Goal: Register for event/course

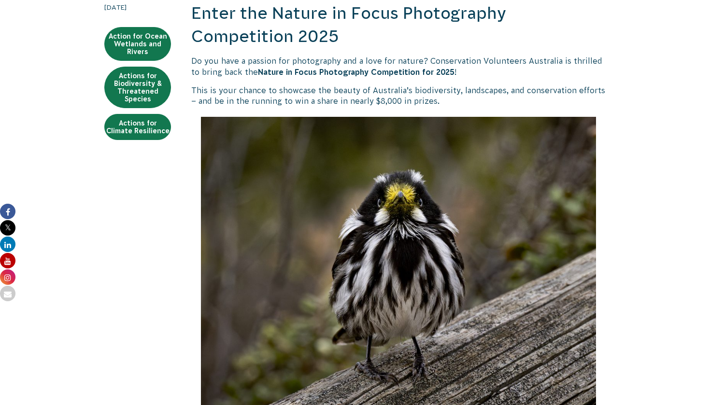
scroll to position [753, 0]
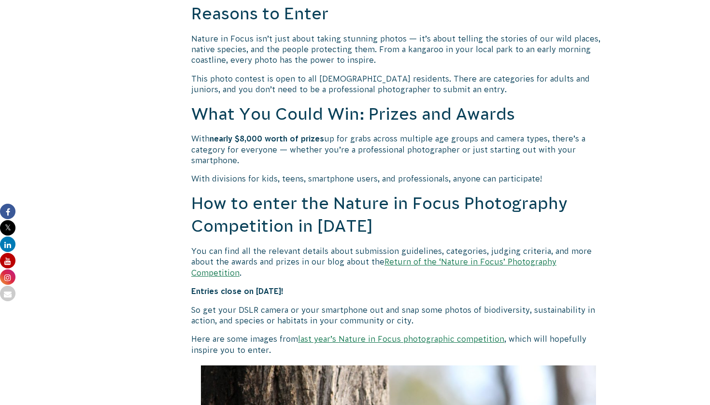
click at [420, 260] on link "Return of the ‘Nature in Focus’ Photography Competition" at bounding box center [373, 266] width 365 height 19
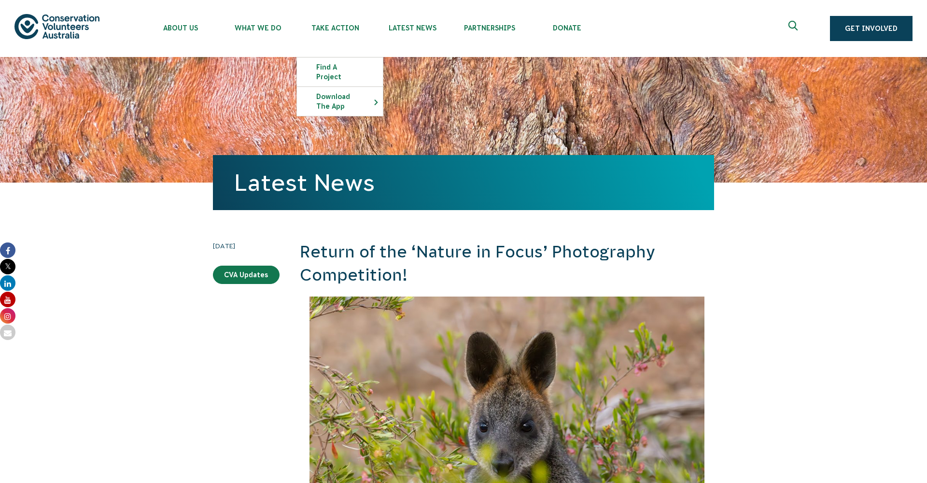
drag, startPoint x: 369, startPoint y: 25, endPoint x: 724, endPoint y: 222, distance: 405.9
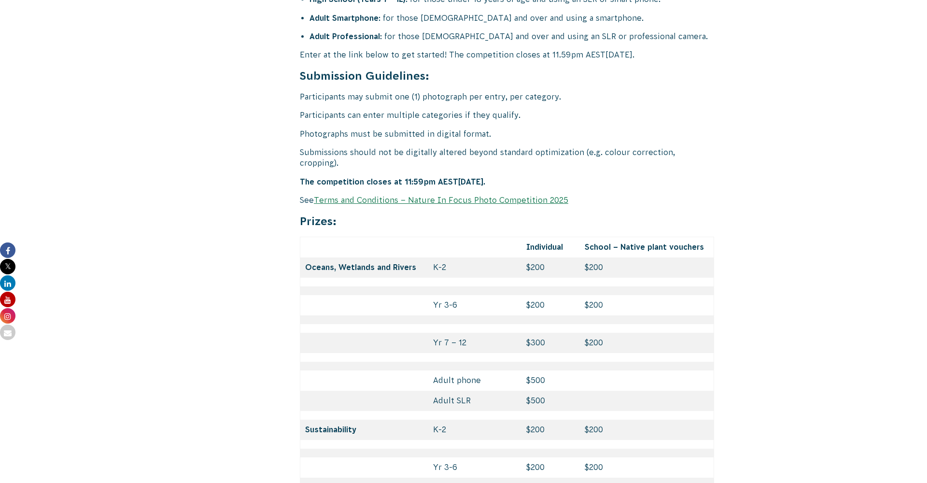
scroll to position [3965, 0]
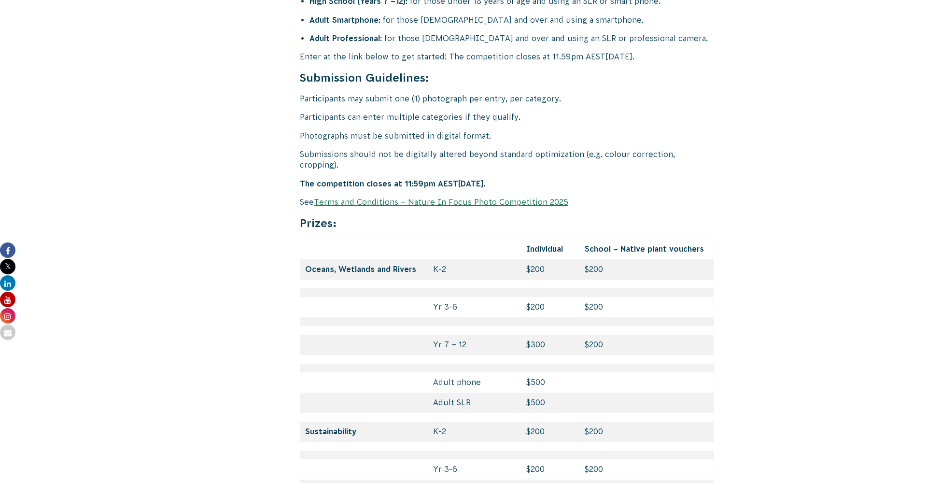
click at [559, 197] on link "Terms and Conditions – Nature In Focus Photo Competition 2025" at bounding box center [441, 201] width 254 height 9
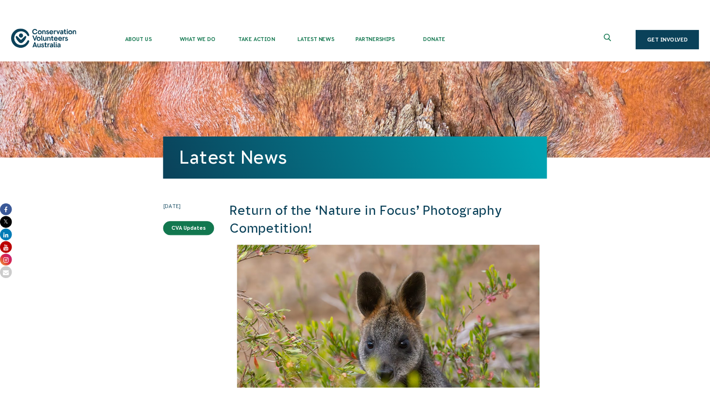
scroll to position [0, 0]
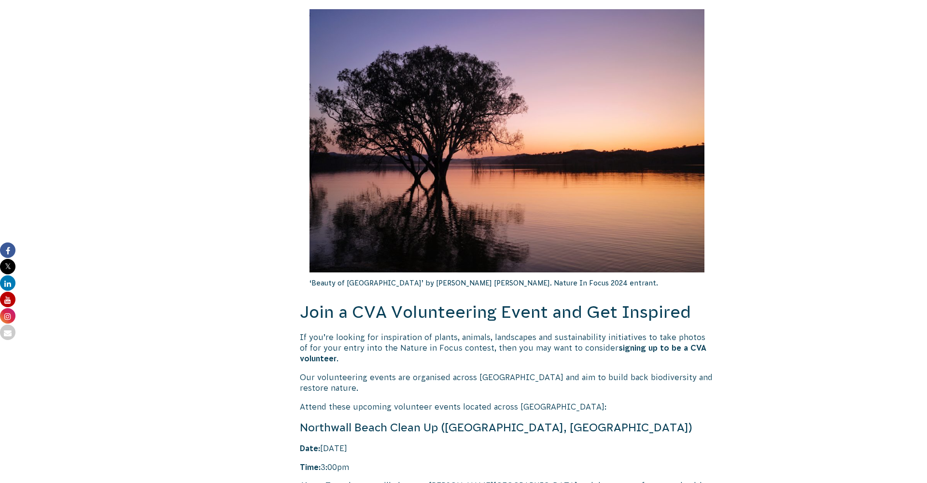
scroll to position [1710, 0]
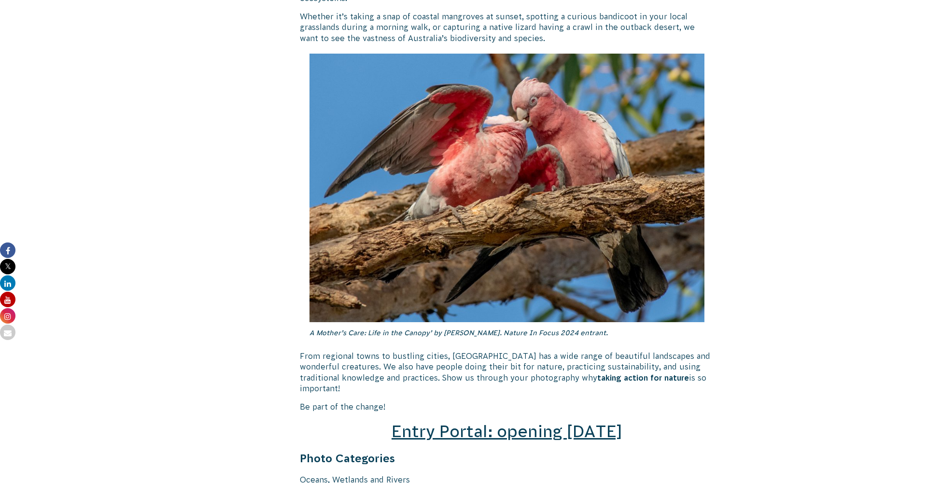
scroll to position [1074, 0]
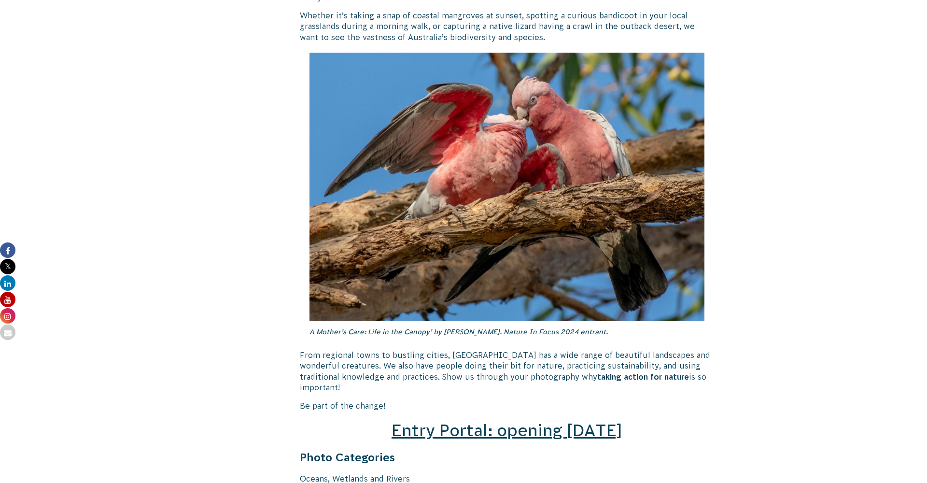
click at [427, 421] on span "Entry Portal: opening [DATE]" at bounding box center [506, 430] width 231 height 18
